Goal: Transaction & Acquisition: Purchase product/service

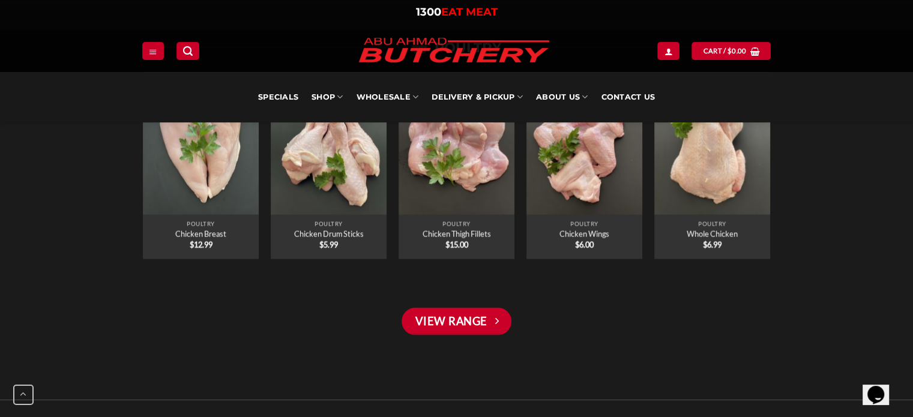
scroll to position [2490, 0]
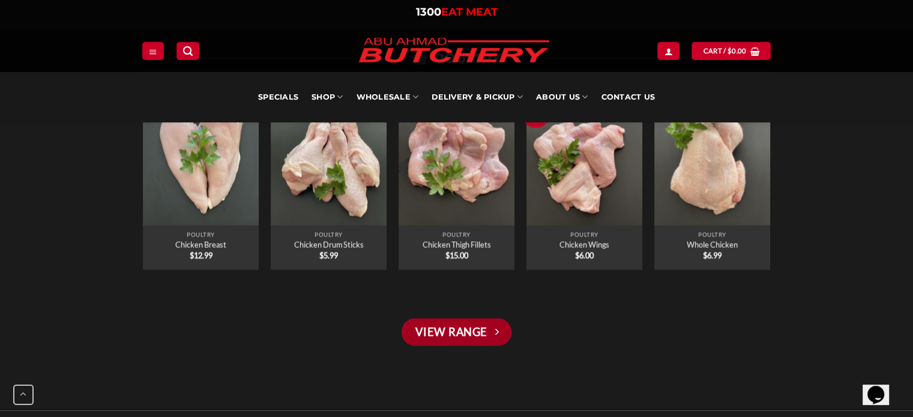
click at [485, 329] on link "View Range" at bounding box center [455, 333] width 109 height 28
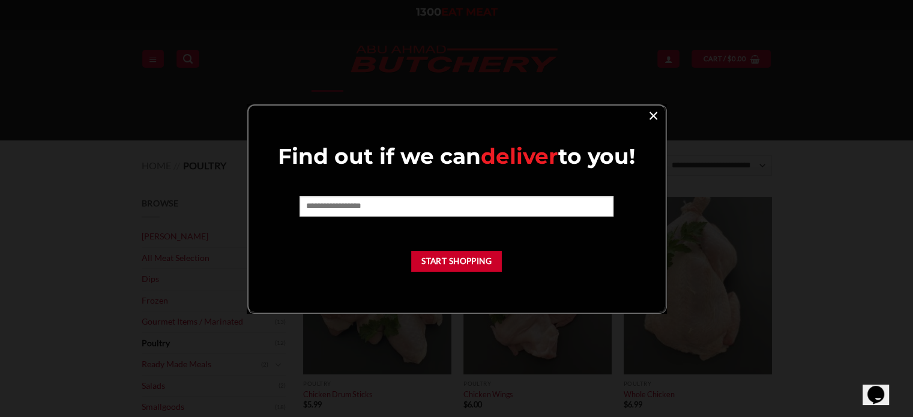
click at [651, 116] on link "×" at bounding box center [652, 115] width 17 height 16
